Goal: Task Accomplishment & Management: Complete application form

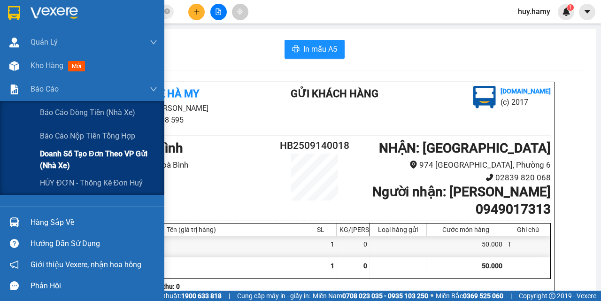
click at [78, 153] on span "Doanh số tạo đơn theo VP gửi (nhà xe)" at bounding box center [98, 159] width 117 height 23
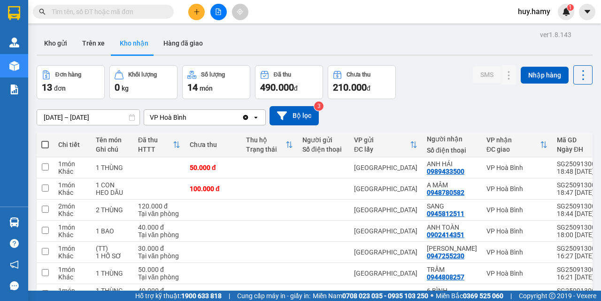
click at [192, 11] on button at bounding box center [196, 12] width 16 height 16
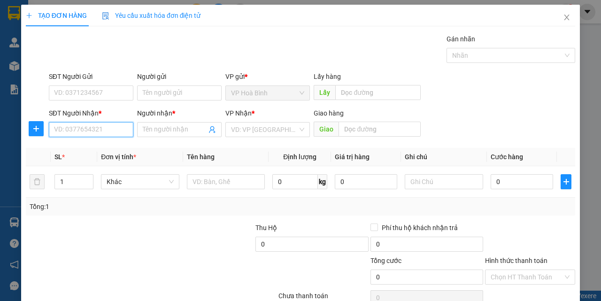
click at [75, 135] on input "SĐT Người Nhận *" at bounding box center [91, 129] width 84 height 15
click at [74, 150] on div "0901487050 - MƠ" at bounding box center [90, 148] width 72 height 10
type input "0901487050"
type input "MƠ"
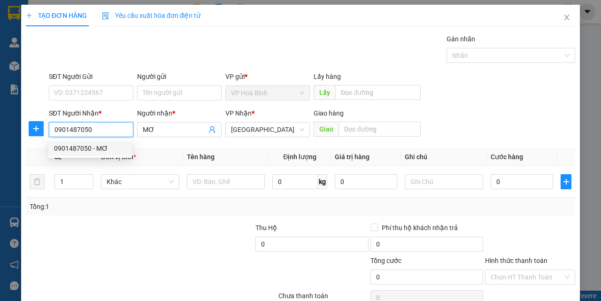
type input "140.000"
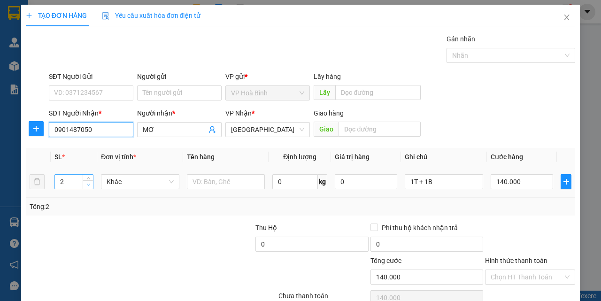
type input "0901487050"
type input "1"
click at [88, 185] on icon "down" at bounding box center [88, 184] width 3 height 3
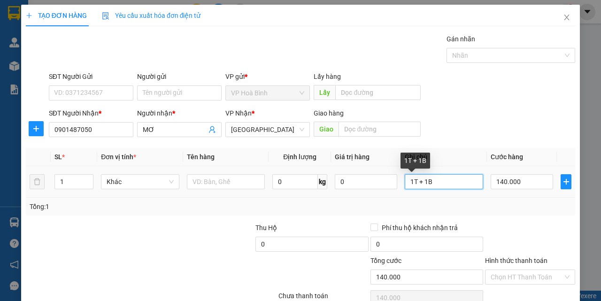
type input "0"
drag, startPoint x: 437, startPoint y: 181, endPoint x: 376, endPoint y: 192, distance: 62.5
click at [376, 192] on tr "1 Khác 0 kg 0 1T + 1B 0" at bounding box center [300, 181] width 549 height 31
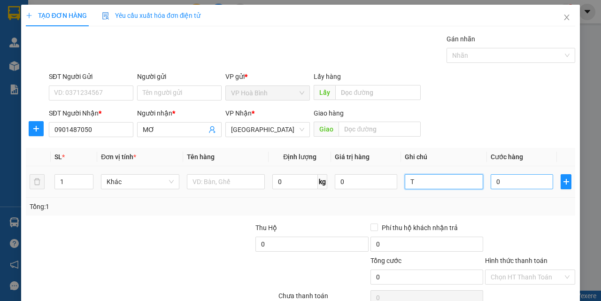
type input "T"
click at [463, 187] on input "0" at bounding box center [521, 181] width 62 height 15
type input "1"
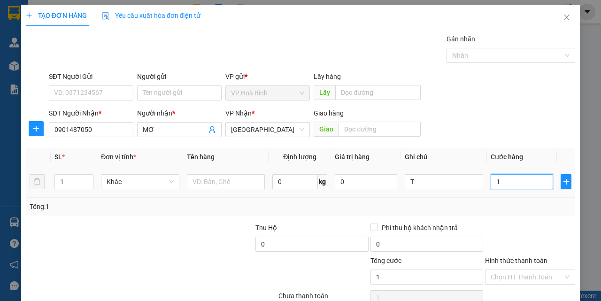
type input "10"
type input "100"
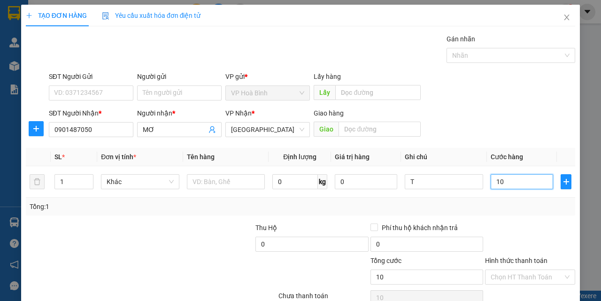
type input "100"
type input "1.000"
type input "10.000"
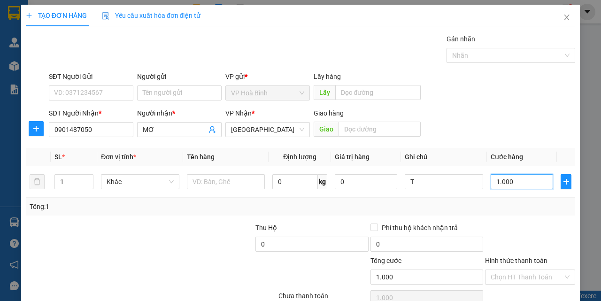
type input "10.000"
type input "100.000"
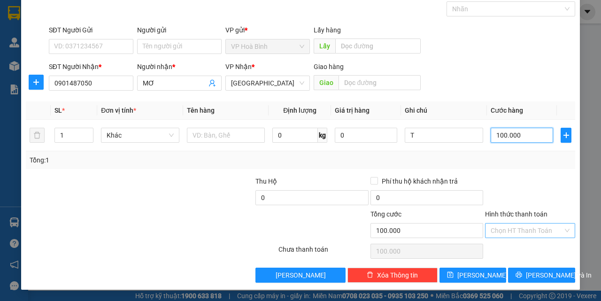
type input "100.000"
click at [463, 236] on input "Hình thức thanh toán" at bounding box center [526, 230] width 72 height 14
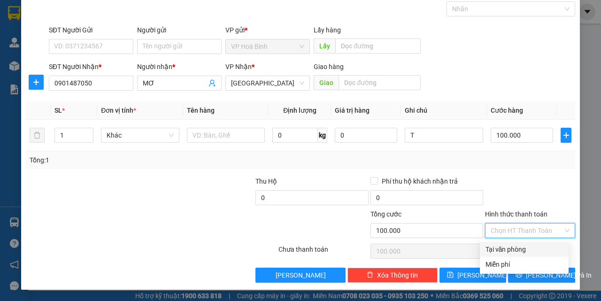
click at [463, 247] on div "Tại văn phòng" at bounding box center [523, 249] width 77 height 10
type input "0"
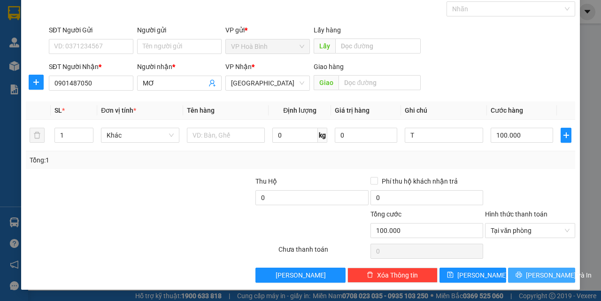
click at [463, 276] on span "Lưu và In" at bounding box center [559, 275] width 66 height 10
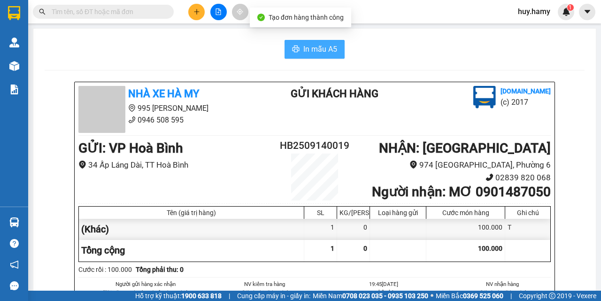
click at [303, 52] on span "In mẫu A5" at bounding box center [320, 49] width 34 height 12
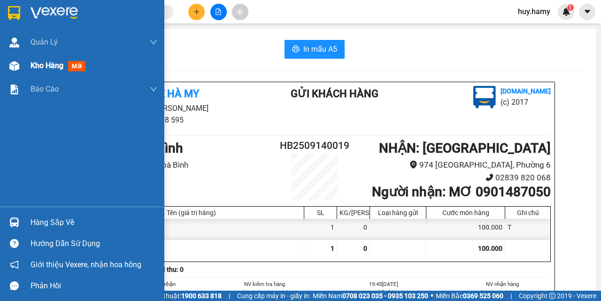
click at [43, 60] on div "Kho hàng mới" at bounding box center [60, 66] width 59 height 12
